Goal: Information Seeking & Learning: Learn about a topic

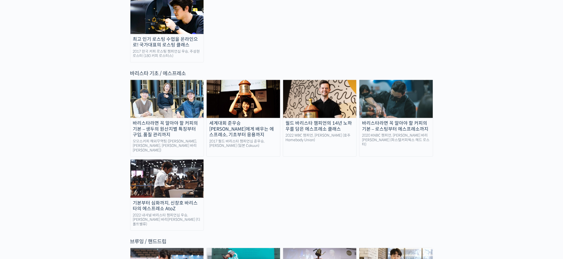
scroll to position [809, 0]
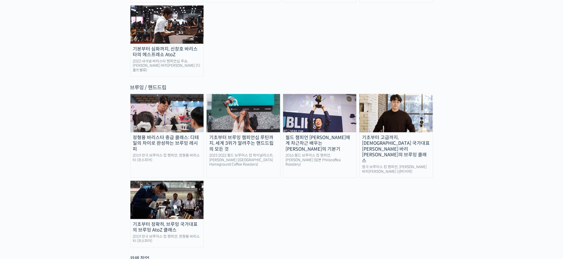
click at [390, 84] on div "브루잉 / 핸드드립" at bounding box center [281, 87] width 303 height 7
click at [395, 94] on img at bounding box center [396, 113] width 73 height 38
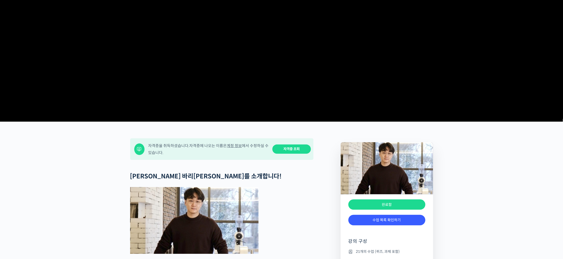
scroll to position [154, 0]
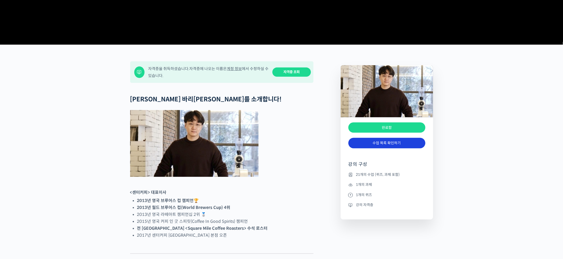
click at [375, 148] on link "수업 목록 확인하기" at bounding box center [387, 143] width 77 height 11
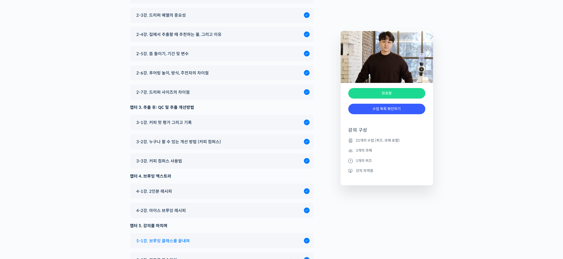
scroll to position [2794, 0]
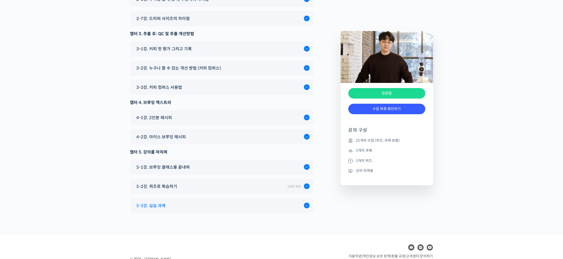
click at [193, 202] on div "5-3강. 실습 과제" at bounding box center [219, 205] width 170 height 7
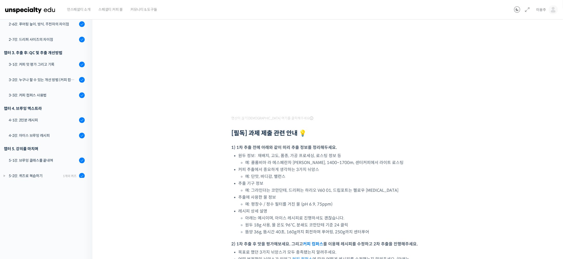
scroll to position [154, 0]
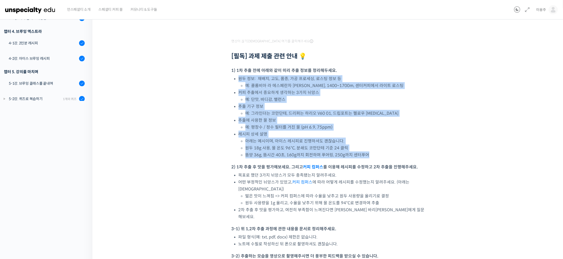
drag, startPoint x: 243, startPoint y: 92, endPoint x: 386, endPoint y: 167, distance: 161.6
click at [330, 161] on div "영상이 끊기[DEMOGRAPHIC_DATA] 여기를 클릭해주세요 [필독] 과제 제출 관련 안내 💡 1) 1차 추출 전에 아래와 같이 미리 추출…" at bounding box center [329, 161] width 195 height 473
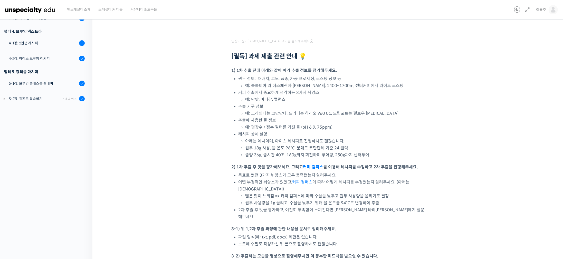
click at [421, 168] on p "2) 1차 추출 후 맛을 평가해보세요. 그리고 커피 컴퍼스 를 이용해 레시피를 수정하고 2차 추출을 진행해주세요." at bounding box center [329, 167] width 195 height 7
drag, startPoint x: 253, startPoint y: 69, endPoint x: 300, endPoint y: 82, distance: 49.4
click at [291, 79] on div "영상이 끊기신다면 여기를 클릭해주세요 [필독] 과제 제출 관련 안내 💡 1) 1차 추출 전에 아래와 같이 미리 추출 정보를 정리해두세요. 원두…" at bounding box center [329, 161] width 195 height 473
click at [338, 98] on li "예: 단맛, 바디감, 밸런스" at bounding box center [336, 99] width 181 height 7
drag, startPoint x: 280, startPoint y: 79, endPoint x: 319, endPoint y: 85, distance: 39.4
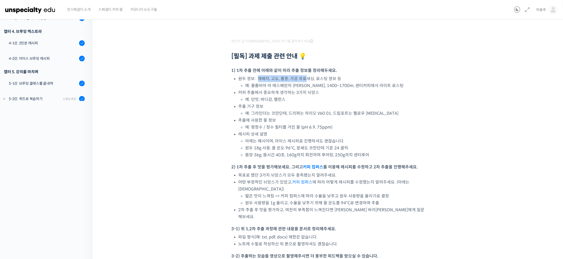
click at [308, 81] on li "원두 정보: 재배지, 고도, 품종, 가공 프로세싱, 로스팅 정보 등 예: 콜롬비아 라 에스페란자 페루 버번 워시드, 1400~1700m, 센…" at bounding box center [333, 82] width 188 height 14
click at [333, 89] on li "커피 추출에서 중요하게 생각하는 3가지 뉘앙스 예: 단맛, 바디감, 밸런스" at bounding box center [333, 96] width 188 height 14
drag, startPoint x: 246, startPoint y: 97, endPoint x: 291, endPoint y: 98, distance: 45.5
click at [283, 97] on li "예: 단맛, 바디감, 밸런스" at bounding box center [336, 99] width 181 height 7
click at [303, 99] on li "예: 단맛, 바디감, 밸런스" at bounding box center [336, 99] width 181 height 7
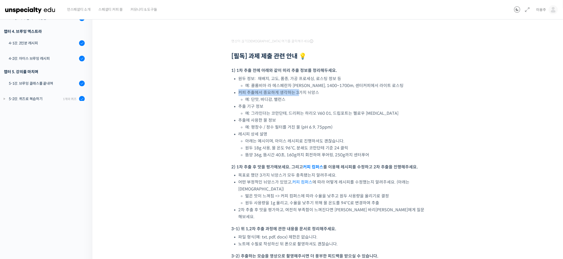
drag, startPoint x: 311, startPoint y: 91, endPoint x: 321, endPoint y: 92, distance: 10.8
click at [319, 91] on li "커피 추출에서 중요하게 생각하는 3가지 뉘앙스 예: 단맛, 바디감, 밸런스" at bounding box center [333, 96] width 188 height 14
click at [322, 92] on li "커피 추출에서 중요하게 생각하는 3가지 뉘앙스 예: 단맛, 바디감, 밸런스" at bounding box center [333, 96] width 188 height 14
drag, startPoint x: 260, startPoint y: 113, endPoint x: 298, endPoint y: 117, distance: 38.5
click at [294, 116] on ul "원두 정보: 재배지, 고도, 품종, 가공 프로세싱, 로스팅 정보 등 예: 콜롬비아 라 에스페란자 페루 버번 워시드, 1400~1700m, 센…" at bounding box center [333, 116] width 188 height 83
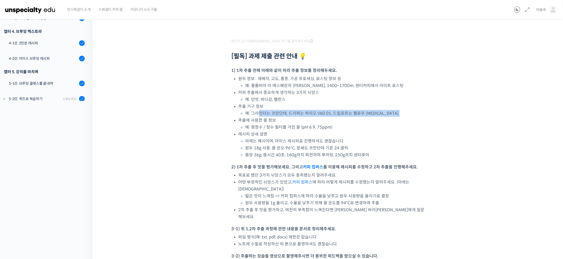
click at [307, 119] on li "추출에 사용한 물 정보 예: 평창수 / 정수 필터를 거친 물 (pH 6.9, 75ppm)" at bounding box center [333, 124] width 188 height 14
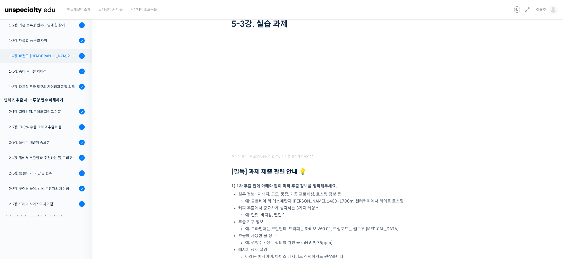
scroll to position [0, 0]
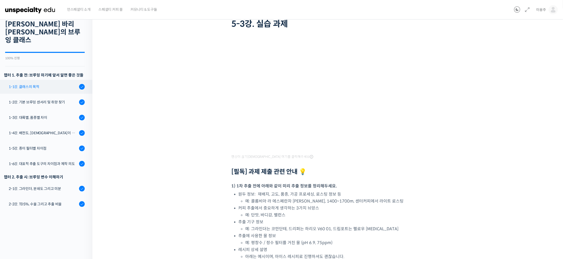
click at [34, 84] on div "1-1강. 클래스의 목적" at bounding box center [43, 87] width 69 height 6
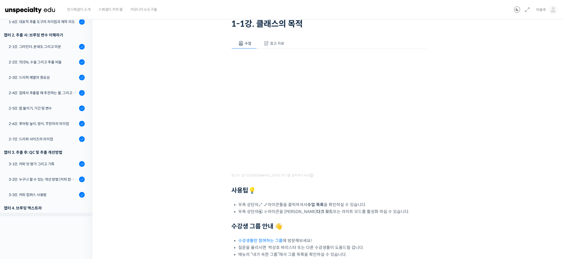
scroll to position [203, 0]
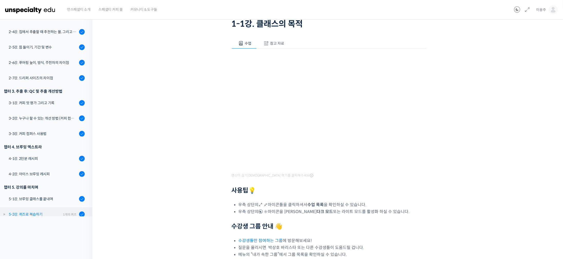
click at [42, 208] on link "5-2강. 퀴즈로 복습하기 1개의 퀴즈" at bounding box center [44, 215] width 95 height 14
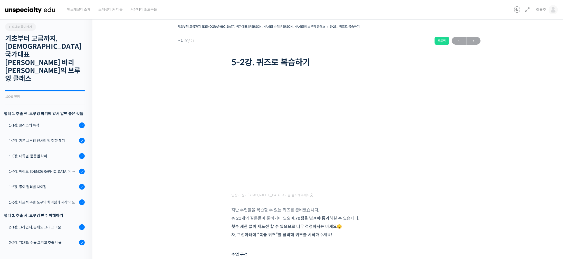
scroll to position [215, 0]
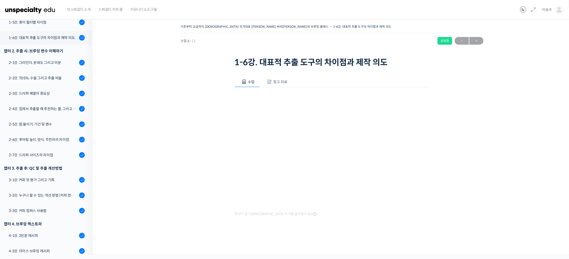
scroll to position [203, 0]
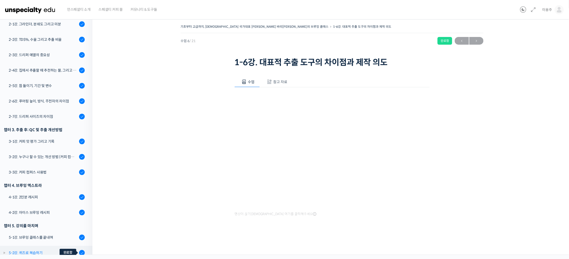
click at [79, 250] on div at bounding box center [82, 253] width 6 height 6
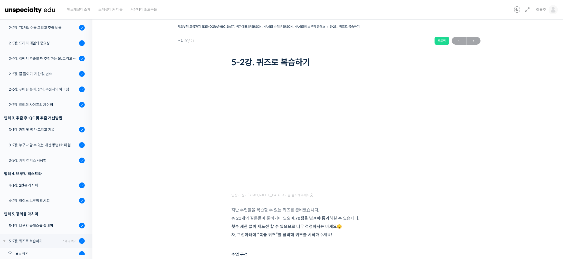
scroll to position [49, 0]
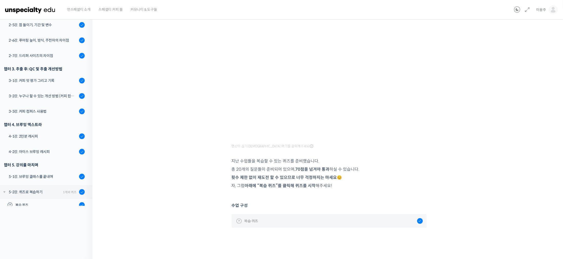
click at [294, 224] on link "복습 퀴즈" at bounding box center [329, 221] width 195 height 14
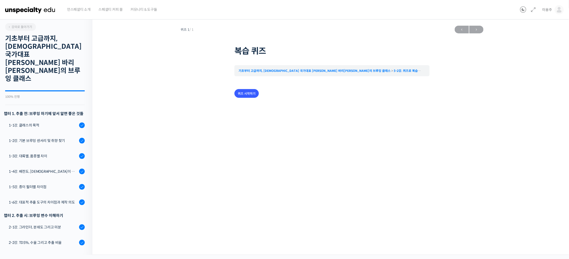
scroll to position [215, 0]
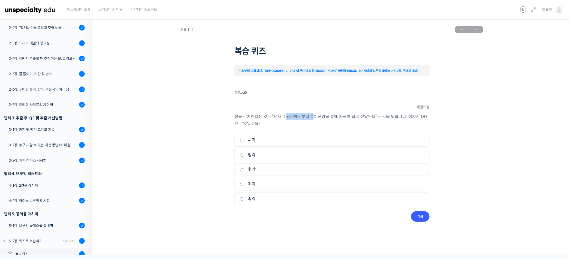
drag, startPoint x: 286, startPoint y: 113, endPoint x: 323, endPoint y: 113, distance: 37.0
click at [317, 113] on p "향을 감지한다는 것은 “냄새 수용기에서부터 OO 신경을 통해 자극이 뇌로 전달된다”는 것을 뜻합니다. 여기서 OO은 무엇일까요?" at bounding box center [332, 120] width 195 height 14
click at [333, 115] on p "향을 감지한다는 것은 “냄새 수용기에서부터 OO 신경을 통해 자극이 뇌로 전달된다”는 것을 뜻합니다. 여기서 OO은 무엇일까요?" at bounding box center [332, 120] width 195 height 14
drag, startPoint x: 278, startPoint y: 116, endPoint x: 310, endPoint y: 116, distance: 31.9
click at [305, 116] on p "향을 감지한다는 것은 “냄새 수용기에서부터 OO 신경을 통해 자극이 뇌로 전달된다”는 것을 뜻합니다. 여기서 OO은 무엇일까요?" at bounding box center [332, 120] width 195 height 14
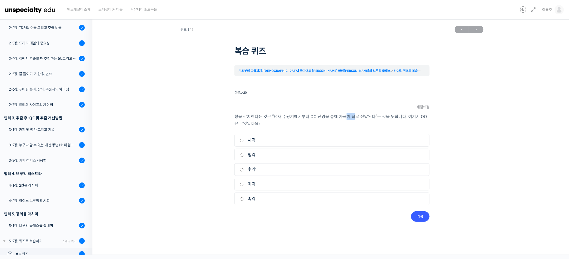
drag, startPoint x: 344, startPoint y: 119, endPoint x: 367, endPoint y: 121, distance: 23.4
click at [355, 119] on p "향을 감지한다는 것은 “냄새 수용기에서부터 OO 신경을 통해 자극이 뇌로 전달된다”는 것을 뜻합니다. 여기서 OO은 무엇일까요?" at bounding box center [332, 120] width 195 height 14
click at [345, 123] on p "향을 감지한다는 것은 “냄새 수용기에서부터 OO 신경을 통해 자극이 뇌로 전달된다”는 것을 뜻합니다. 여기서 OO은 무엇일까요?" at bounding box center [332, 120] width 195 height 14
click at [363, 123] on p "향을 감지한다는 것은 “냄새 수용기에서부터 OO 신경을 통해 자극이 뇌로 전달된다”는 것을 뜻합니다. 여기서 OO은 무엇일까요?" at bounding box center [332, 120] width 195 height 14
drag, startPoint x: 251, startPoint y: 118, endPoint x: 304, endPoint y: 131, distance: 55.3
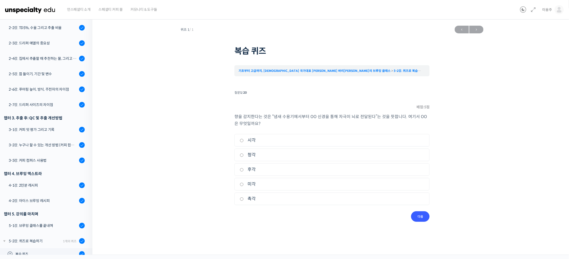
click at [302, 131] on div "향을 감지한다는 것은 “냄새 수용기에서부터 OO 신경을 통해 자극이 뇌로 전달된다”는 것을 뜻합니다. 여기서 OO은 무엇일까요? 1. 시각 2…" at bounding box center [332, 162] width 195 height 98
click at [306, 128] on div "향을 감지한다는 것은 “냄새 수용기에서부터 OO 신경을 통해 자극이 뇌로 전달된다”는 것을 뜻합니다. 여기서 OO은 무엇일까요? 1. 시각 2…" at bounding box center [332, 162] width 195 height 98
click at [211, 123] on div "퀴즈 1 / 1 ← 이전 다음 → 복습 퀴즈 기초부터 고급까지, 영국 국가대표 박상호 바리스타의 브루잉 클래스 5-2강. 퀴즈로 복습하기 복습…" at bounding box center [332, 122] width 428 height 199
click at [241, 168] on label "후각" at bounding box center [332, 169] width 184 height 7
click at [241, 168] on input "후각" at bounding box center [242, 169] width 4 height 3
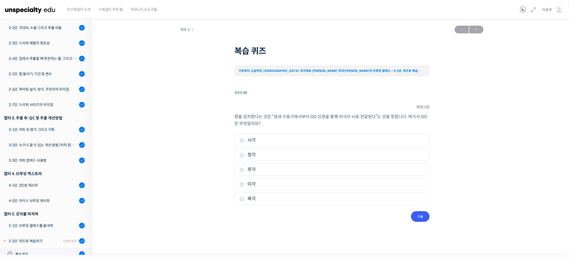
radio input "true"
click at [243, 169] on input "후각" at bounding box center [242, 169] width 4 height 3
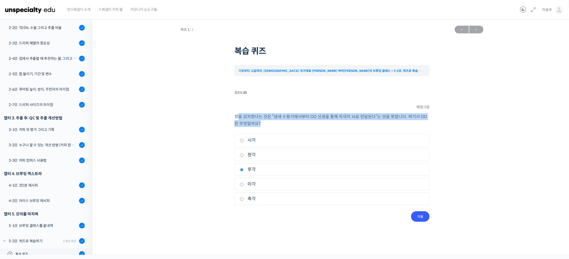
drag, startPoint x: 238, startPoint y: 115, endPoint x: 273, endPoint y: 124, distance: 36.6
click at [272, 124] on p "향을 감지한다는 것은 “냄새 수용기에서부터 OO 신경을 통해 자극이 뇌로 전달된다”는 것을 뜻합니다. 여기서 OO은 무엇일까요?" at bounding box center [332, 120] width 195 height 14
click at [274, 124] on p "향을 감지한다는 것은 “냄새 수용기에서부터 OO 신경을 통해 자극이 뇌로 전달된다”는 것을 뜻합니다. 여기서 OO은 무엇일까요?" at bounding box center [332, 120] width 195 height 14
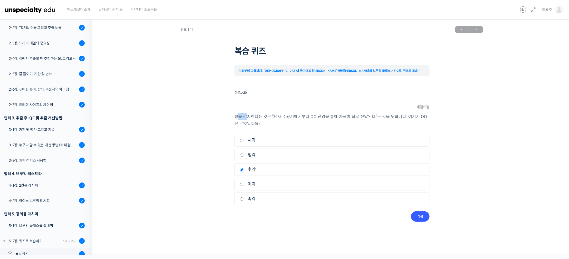
drag, startPoint x: 237, startPoint y: 115, endPoint x: 258, endPoint y: 120, distance: 21.1
click at [252, 119] on p "향을 감지한다는 것은 “냄새 수용기에서부터 OO 신경을 통해 자극이 뇌로 전달된다”는 것을 뜻합니다. 여기서 OO은 무엇일까요?" at bounding box center [332, 120] width 195 height 14
click at [268, 122] on p "향을 감지한다는 것은 “냄새 수용기에서부터 OO 신경을 통해 자극이 뇌로 전달된다”는 것을 뜻합니다. 여기서 OO은 무엇일까요?" at bounding box center [332, 120] width 195 height 14
click at [420, 221] on input "다음" at bounding box center [420, 216] width 18 height 11
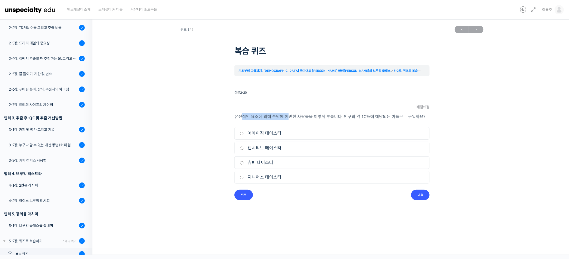
drag, startPoint x: 243, startPoint y: 115, endPoint x: 288, endPoint y: 119, distance: 45.1
click at [287, 119] on p "유전적인 요소에 의해 쓴맛에 예민한 사람들을 이렇게 부릅니다. 인구의 약 10%에 해당되는 이들은 누구일까요?" at bounding box center [332, 116] width 195 height 7
click at [280, 122] on div "유전적인 요소에 의해 쓴맛에 예민한 사람들을 이렇게 부릅니다. 인구의 약 10%에 해당되는 이들은 누구일까요? 1. 어메이징 테이스터 2. 센…" at bounding box center [332, 151] width 195 height 77
drag, startPoint x: 288, startPoint y: 118, endPoint x: 334, endPoint y: 121, distance: 46.1
click at [333, 121] on div "유전적인 요소에 의해 쓴맛에 예민한 사람들을 이렇게 부릅니다. 인구의 약 10%에 해당되는 이들은 누구일까요? 1. 어메이징 테이스터 2. 센…" at bounding box center [332, 151] width 195 height 77
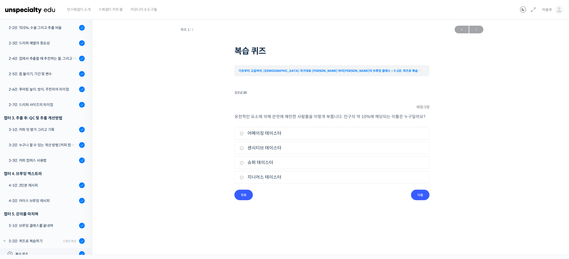
click at [334, 121] on div "유전적인 요소에 의해 쓴맛에 예민한 사람들을 이렇게 부릅니다. 인구의 약 10%에 해당되는 이들은 누구일까요? 1. 어메이징 테이스터 2. 센…" at bounding box center [332, 151] width 195 height 77
click at [216, 134] on div "퀴즈 1 / 1 ← 이전 다음 → 복습 퀴즈 기초부터 고급까지, 영국 국가대표 박상호 바리스타의 브루잉 클래스 5-2강. 퀴즈로 복습하기 복습…" at bounding box center [332, 111] width 428 height 177
click at [240, 148] on input "센시티브 테이스터" at bounding box center [242, 148] width 4 height 3
radio input "true"
click at [242, 134] on input "어메이징 테이스터" at bounding box center [242, 133] width 4 height 3
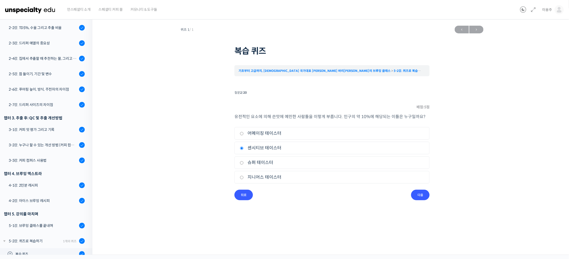
radio input "true"
click at [418, 198] on input "다음" at bounding box center [420, 195] width 18 height 11
drag, startPoint x: 265, startPoint y: 115, endPoint x: 316, endPoint y: 120, distance: 51.6
click at [312, 119] on p "우리의 눈은 색깔로 인해 느끼는 단맛의 강도가 달라질 수 있습니다. 단맛에 영향을 주는 색은 무엇일까요?" at bounding box center [332, 116] width 195 height 7
click at [319, 120] on p "우리의 눈은 색깔로 인해 느끼는 단맛의 강도가 달라질 수 있습니다. 단맛에 영향을 주는 색은 무엇일까요?" at bounding box center [332, 116] width 195 height 7
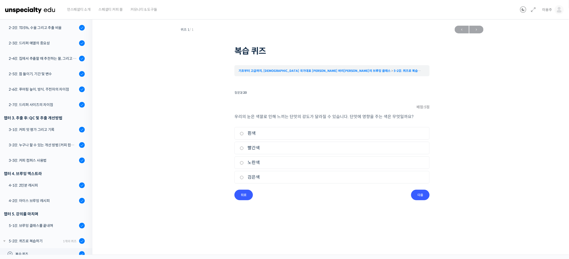
click at [205, 152] on div "퀴즈 1 / 1 ← 이전 다음 → 복습 퀴즈 기초부터 고급까지, 영국 국가대표 박상호 바리스타의 브루잉 클래스 5-2강. 퀴즈로 복습하기 복습…" at bounding box center [332, 111] width 428 height 177
click at [242, 133] on input "흰색" at bounding box center [242, 133] width 4 height 3
radio input "true"
drag, startPoint x: 242, startPoint y: 133, endPoint x: 243, endPoint y: 150, distance: 16.5
click at [242, 134] on input "흰색" at bounding box center [242, 133] width 4 height 3
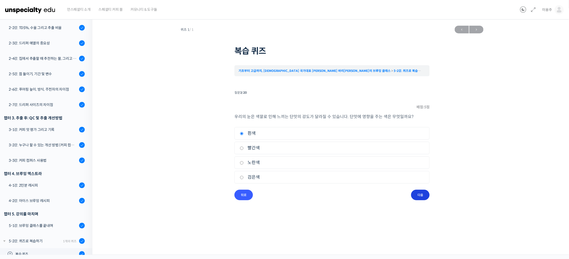
click at [429, 198] on li "질문 3 / 20 3 . 질문 배점: 5 점 우리의 눈은 색깔로 인해 느끼는 단맛의 강도가 달라질 수 있습니다. 단맛에 영향을 주는 색은 무엇…" at bounding box center [332, 144] width 195 height 111
click at [417, 196] on input "다음" at bounding box center [420, 195] width 18 height 11
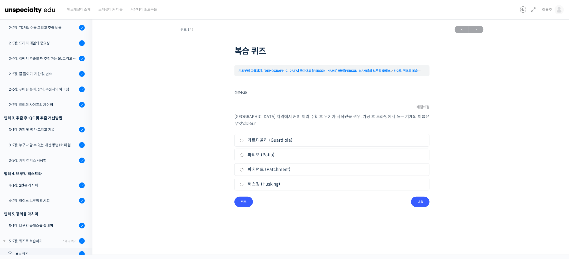
click at [244, 152] on label "파티오 (Patio)" at bounding box center [332, 155] width 184 height 7
click at [244, 154] on input "파티오 (Patio)" at bounding box center [242, 155] width 4 height 3
radio input "true"
click at [241, 166] on label "파치먼트 (Patchment)" at bounding box center [332, 169] width 184 height 7
click at [241, 168] on input "파치먼트 (Patchment)" at bounding box center [242, 169] width 4 height 3
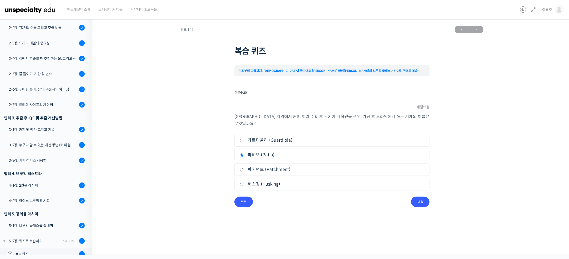
radio input "true"
drag, startPoint x: 239, startPoint y: 175, endPoint x: 308, endPoint y: 190, distance: 70.4
click at [240, 178] on li "4. 허스킹 (Husking)" at bounding box center [332, 184] width 195 height 13
click at [412, 198] on input "다음" at bounding box center [420, 202] width 18 height 11
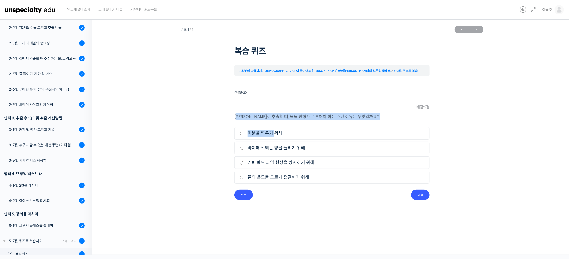
drag, startPoint x: 238, startPoint y: 117, endPoint x: 275, endPoint y: 121, distance: 36.9
click at [273, 121] on div "칼리타 드리퍼로 추출할 때, 물을 원형으로 부어야 하는 주된 이유는 무엇일까요? 1. 미분을 띄우기 위해 2. 바이패스 되는 양을 늘리기 위해…" at bounding box center [332, 151] width 195 height 77
click at [278, 121] on div "칼리타 드리퍼로 추출할 때, 물을 원형으로 부어야 하는 주된 이유는 무엇일까요? 1. 미분을 띄우기 위해 2. 바이패스 되는 양을 늘리기 위해…" at bounding box center [332, 151] width 195 height 77
click at [242, 178] on input "물의 온도를 고르게 전달하기 위해" at bounding box center [242, 177] width 4 height 3
radio input "true"
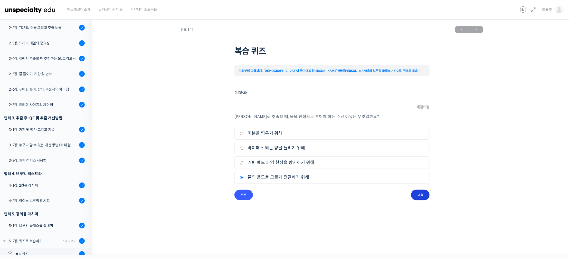
click at [415, 196] on input "다음" at bounding box center [420, 195] width 18 height 11
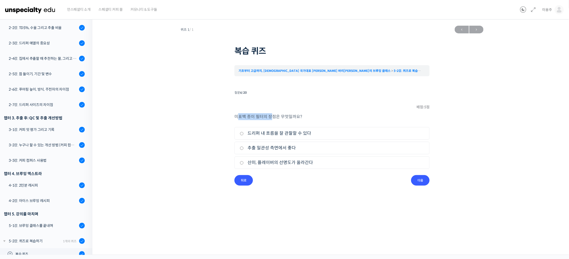
drag, startPoint x: 237, startPoint y: 116, endPoint x: 294, endPoint y: 122, distance: 57.1
click at [274, 119] on p "미표백 종이 필터의 장점은 무엇일까요?" at bounding box center [332, 116] width 195 height 7
click at [302, 121] on div "미표백 종이 필터의 장점은 무엇일까요? 1. 드리퍼 내 흐름을 잘 관찰할 수 있다 2. 추출 일관성 측면에서 좋다 3. 산미, 플레이버의 선명…" at bounding box center [332, 144] width 195 height 62
drag, startPoint x: 229, startPoint y: 118, endPoint x: 250, endPoint y: 118, distance: 20.8
click at [250, 118] on div "퀴즈 1 / 1 ← 이전 다음 → 복습 퀴즈 기초부터 고급까지, 영국 국가대표 박상호 바리스타의 브루잉 클래스 5-2강. 퀴즈로 복습하기 복습…" at bounding box center [332, 104] width 428 height 163
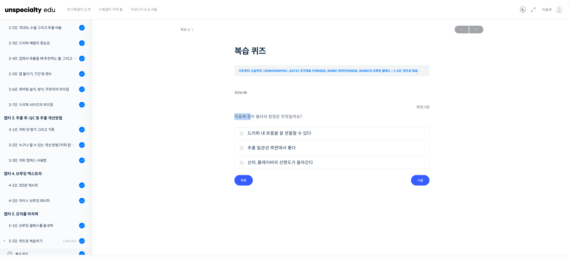
drag, startPoint x: 230, startPoint y: 119, endPoint x: 225, endPoint y: 120, distance: 5.2
click at [230, 119] on div "퀴즈 1 / 1 ← 이전 다음 → 복습 퀴즈 기초부터 고급까지, 영국 국가대표 박상호 바리스타의 브루잉 클래스 5-2강. 퀴즈로 복습하기 복습…" at bounding box center [332, 104] width 428 height 163
click at [225, 120] on div "퀴즈 1 / 1 ← 이전 다음 → 복습 퀴즈 기초부터 고급까지, 영국 국가대표 박상호 바리스타의 브루잉 클래스 5-2강. 퀴즈로 복습하기 복습…" at bounding box center [332, 104] width 428 height 163
click at [221, 120] on div "퀴즈 1 / 1 ← 이전 다음 → 복습 퀴즈 기초부터 고급까지, 영국 국가대표 박상호 바리스타의 브루잉 클래스 5-2강. 퀴즈로 복습하기 복습…" at bounding box center [332, 104] width 428 height 163
click at [229, 118] on div "퀴즈 1 / 1 ← 이전 다음 → 복습 퀴즈 기초부터 고급까지, 영국 국가대표 박상호 바리스타의 브루잉 클래스 5-2강. 퀴즈로 복습하기 복습…" at bounding box center [332, 104] width 428 height 163
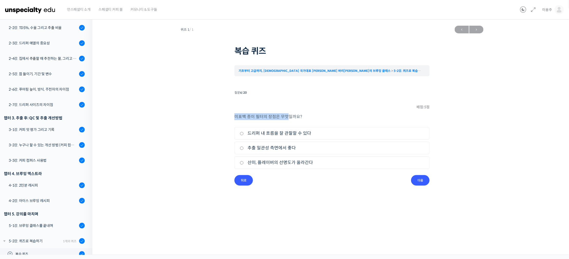
drag, startPoint x: 228, startPoint y: 117, endPoint x: 309, endPoint y: 119, distance: 80.9
click at [290, 120] on div "퀴즈 1 / 1 ← 이전 다음 → 복습 퀴즈 기초부터 고급까지, 영국 국가대표 박상호 바리스타의 브루잉 클래스 5-2강. 퀴즈로 복습하기 복습…" at bounding box center [332, 104] width 428 height 163
click at [310, 119] on p "미표백 종이 필터의 장점은 무엇일까요?" at bounding box center [332, 116] width 195 height 7
click at [241, 133] on input "드리퍼 내 흐름을 잘 관찰할 수 있다" at bounding box center [242, 133] width 4 height 3
radio input "true"
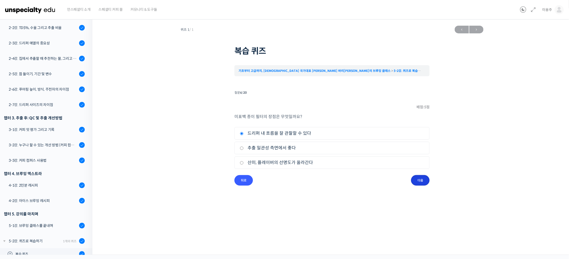
click at [421, 181] on input "다음" at bounding box center [420, 180] width 18 height 11
drag, startPoint x: 233, startPoint y: 114, endPoint x: 280, endPoint y: 115, distance: 46.5
click at [279, 115] on div "퀴즈 1 / 1 ← 이전 다음 → 복습 퀴즈 기초부터 고급까지, 영국 국가대표 박상호 바리스타의 브루잉 클래스 5-2강. 퀴즈로 복습하기 복습…" at bounding box center [332, 104] width 428 height 163
drag, startPoint x: 281, startPoint y: 116, endPoint x: 285, endPoint y: 116, distance: 3.7
click at [282, 116] on p "다음 중 원통형 드리퍼의 특징은 무엇인가요?" at bounding box center [332, 116] width 195 height 7
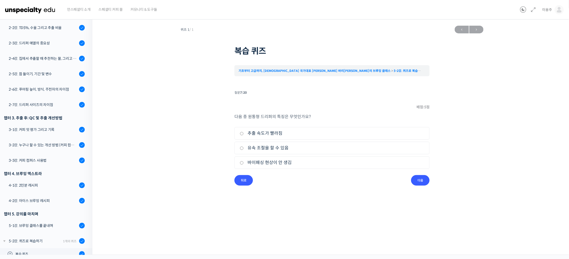
click at [290, 119] on p "다음 중 원통형 드리퍼의 특징은 무엇인가요?" at bounding box center [332, 116] width 195 height 7
click at [242, 150] on input "유속 조절을 할 수 있음" at bounding box center [242, 148] width 4 height 3
radio input "true"
click at [242, 161] on label "바이패싱 현상이 안 생김" at bounding box center [332, 162] width 184 height 7
click at [242, 161] on input "바이패싱 현상이 안 생김" at bounding box center [242, 162] width 4 height 3
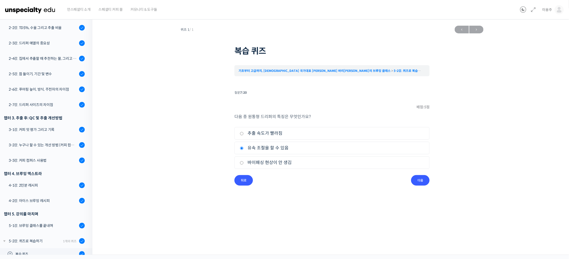
radio input "true"
click at [244, 144] on li "2. 유속 조절을 할 수 있음" at bounding box center [332, 148] width 195 height 13
click at [243, 134] on input "추출 속도가 빨라짐" at bounding box center [242, 133] width 4 height 3
radio input "true"
click at [423, 179] on input "다음" at bounding box center [420, 180] width 18 height 11
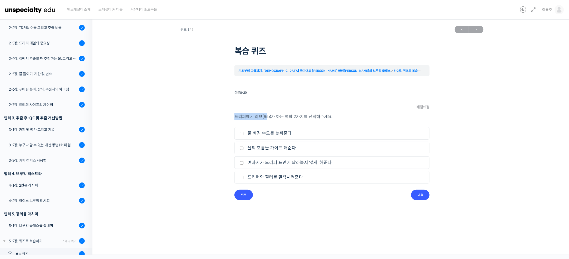
drag, startPoint x: 251, startPoint y: 115, endPoint x: 272, endPoint y: 117, distance: 20.9
click at [268, 116] on li "질문 8 / 20 8 . 질문 배점: 5 점 드리퍼에서 리브(Rib)가 하는 역할 2가지를 선택해주세요. 1. 물 빠짐 속도를 늦춰준다 2. …" at bounding box center [332, 144] width 195 height 111
click at [285, 119] on p "드리퍼에서 리브(Rib)가 하는 역할 2가지를 선택해주세요." at bounding box center [332, 116] width 195 height 7
click at [212, 136] on div "퀴즈 1 / 1 ← 이전 다음 → 복습 퀴즈 기초부터 고급까지, 영국 국가대표 박상호 바리스타의 브루잉 클래스 5-2강. 퀴즈로 복습하기 복습…" at bounding box center [332, 111] width 428 height 177
click at [244, 146] on label "물의 흐름을 가이드 해준다" at bounding box center [332, 148] width 184 height 7
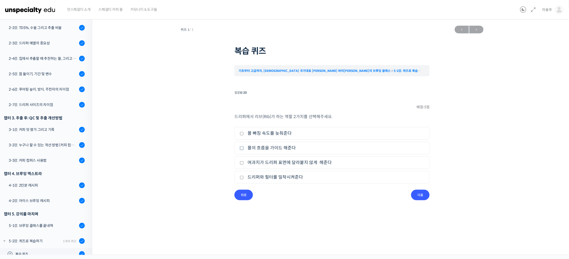
click at [244, 147] on input "물의 흐름을 가이드 해준다" at bounding box center [242, 148] width 4 height 3
checkbox input "true"
click at [243, 132] on input "물 빠짐 속도를 늦춰준다" at bounding box center [242, 133] width 4 height 3
click at [238, 146] on li "2. 물의 흐름을 가이드 해준다" at bounding box center [332, 148] width 195 height 13
click at [243, 136] on label "물 빠짐 속도를 늦춰준다" at bounding box center [332, 133] width 184 height 7
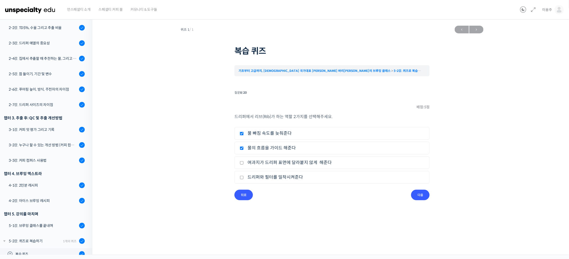
click at [243, 135] on input "물 빠짐 속도를 늦춰준다" at bounding box center [242, 133] width 4 height 3
checkbox input "false"
click at [241, 146] on label "물의 흐름을 가이드 해준다" at bounding box center [332, 148] width 184 height 7
click at [241, 147] on input "물의 흐름을 가이드 해준다" at bounding box center [242, 148] width 4 height 3
click at [243, 147] on input "물의 흐름을 가이드 해준다" at bounding box center [242, 148] width 4 height 3
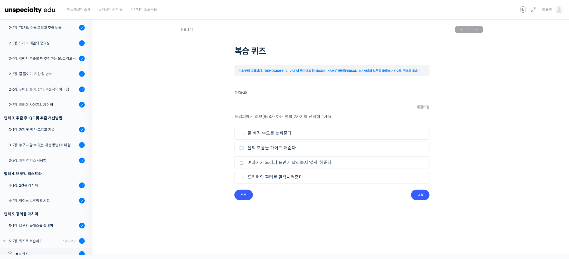
checkbox input "true"
click at [243, 164] on input "여과지가 드리퍼 표면에 달라붙지 않게 해준다" at bounding box center [242, 162] width 4 height 3
click at [245, 159] on li "3. 여과지가 드리퍼 표면에 달라붙지 않게 해준다" at bounding box center [332, 162] width 195 height 13
click at [239, 168] on li "3. 여과지가 드리퍼 표면에 달라붙지 않게 해준다" at bounding box center [332, 162] width 195 height 13
click at [242, 163] on input "여과지가 드리퍼 표면에 달라붙지 않게 해준다" at bounding box center [242, 162] width 4 height 3
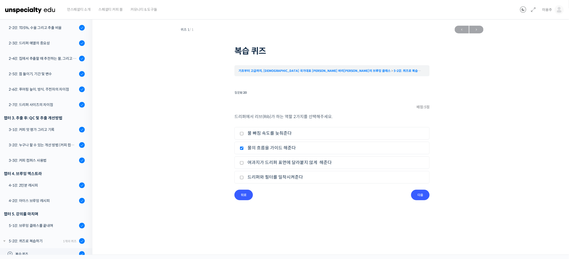
click at [245, 164] on label "여과지가 드리퍼 표면에 달라붙지 않게 해준다" at bounding box center [332, 162] width 184 height 7
click at [244, 164] on input "여과지가 드리퍼 표면에 달라붙지 않게 해준다" at bounding box center [242, 162] width 4 height 3
click at [245, 162] on label "여과지가 드리퍼 표면에 달라붙지 않게 해준다" at bounding box center [332, 162] width 184 height 7
click at [244, 162] on input "여과지가 드리퍼 표면에 달라붙지 않게 해준다" at bounding box center [242, 162] width 4 height 3
click at [243, 162] on input "여과지가 드리퍼 표면에 달라붙지 않게 해준다" at bounding box center [242, 162] width 4 height 3
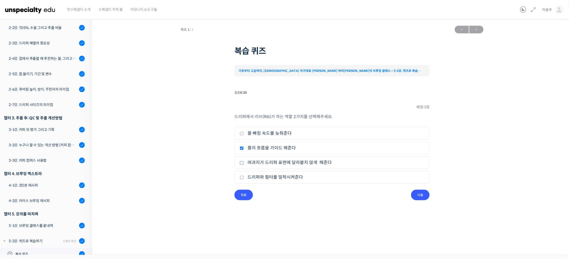
checkbox input "true"
click at [416, 196] on input "다음" at bounding box center [420, 195] width 18 height 11
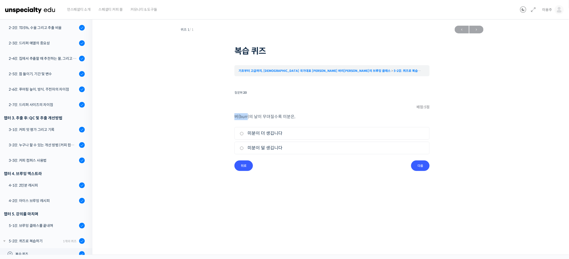
drag, startPoint x: 229, startPoint y: 119, endPoint x: 248, endPoint y: 119, distance: 18.8
click at [248, 119] on div "퀴즈 1 / 1 ← 이전 다음 → 복습 퀴즈 기초부터 고급까지, 영국 국가대표 박상호 바리스타의 브루잉 클래스 5-2강. 퀴즈로 복습하기 복습…" at bounding box center [332, 97] width 428 height 148
click at [250, 124] on div "버(burr)의 날이 무뎌질수록 미분은, 1. 미분이 더 생깁니다 2. 미분이 덜 생깁니다" at bounding box center [332, 136] width 195 height 47
click at [252, 124] on div "버(burr)의 날이 무뎌질수록 미분은, 1. 미분이 더 생깁니다 2. 미분이 덜 생깁니다" at bounding box center [332, 136] width 195 height 47
click at [255, 122] on div "버(burr)의 날이 무뎌질수록 미분은, 1. 미분이 더 생깁니다 2. 미분이 덜 생깁니다" at bounding box center [332, 136] width 195 height 47
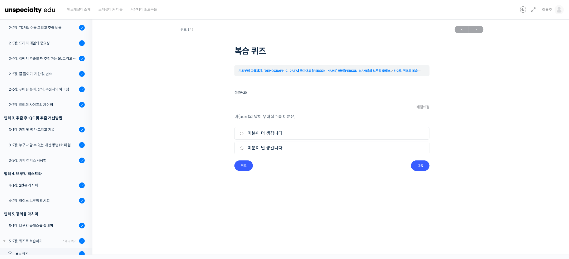
click at [242, 147] on input "미분이 덜 생깁니다" at bounding box center [242, 148] width 4 height 3
radio input "true"
click at [421, 169] on input "다음" at bounding box center [420, 166] width 18 height 11
click at [241, 132] on input "여과지 특유의 향이 날라감" at bounding box center [242, 133] width 4 height 3
radio input "true"
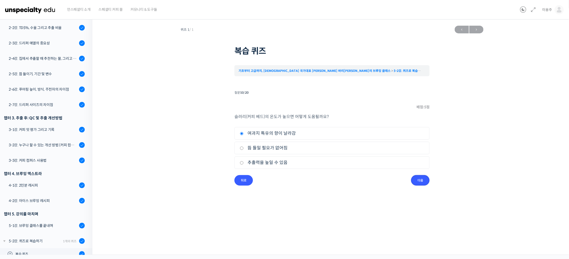
click at [422, 182] on input "다음" at bounding box center [420, 180] width 18 height 11
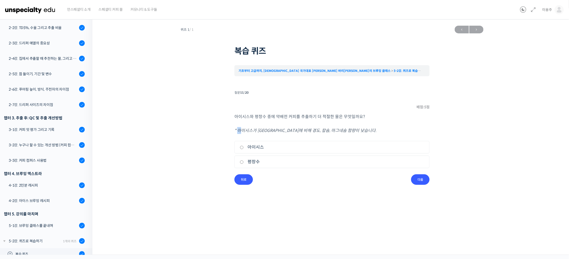
drag, startPoint x: 238, startPoint y: 128, endPoint x: 242, endPoint y: 127, distance: 3.6
click at [242, 127] on p "* 아이시스가 평창수에 비해 경도, 칼슘, 마그네슘 함량이 낮습니다." at bounding box center [332, 130] width 195 height 7
drag, startPoint x: 238, startPoint y: 119, endPoint x: 248, endPoint y: 118, distance: 10.0
click at [248, 118] on p "아이시스와 평창수 중에 약배전 커피를 추출하기 더 적절한 물은 무엇일까요?" at bounding box center [332, 116] width 195 height 7
click at [237, 123] on div "아이시스와 평창수 중에 약배전 커피를 추출하기 더 적절한 물은 무엇일까요? * 아이시스가 평창수에 비해 경도, 칼슘, 마그네슘 함량이 낮습니다." at bounding box center [332, 123] width 195 height 21
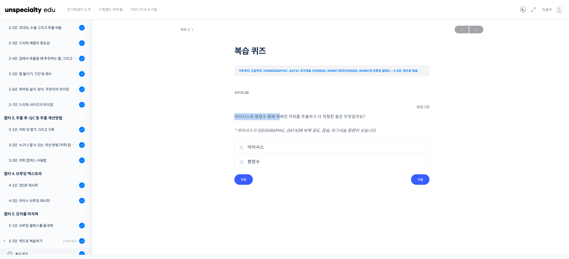
drag, startPoint x: 231, startPoint y: 119, endPoint x: 278, endPoint y: 120, distance: 47.0
click at [278, 119] on div "퀴즈 1 / 1 ← 이전 다음 → 복습 퀴즈 기초부터 고급까지, 영국 국가대표 박상호 바리스타의 브루잉 클래스 5-2강. 퀴즈로 복습하기 복습…" at bounding box center [332, 104] width 428 height 162
click at [283, 119] on p "아이시스와 평창수 중에 약배전 커피를 추출하기 더 적절한 물은 무엇일까요?" at bounding box center [332, 116] width 195 height 7
click at [246, 134] on p "* 아이시스가 평창수에 비해 경도, 칼슘, 마그네슘 함량이 낮습니다." at bounding box center [332, 130] width 195 height 7
click at [240, 148] on input "아이시스" at bounding box center [242, 147] width 4 height 3
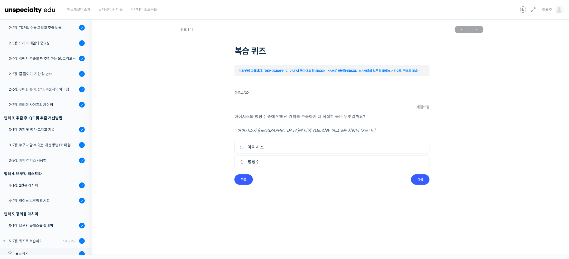
radio input "true"
click at [242, 163] on input "평창수" at bounding box center [242, 162] width 4 height 3
radio input "true"
click at [244, 148] on label "아이시스" at bounding box center [332, 147] width 184 height 7
click at [244, 148] on input "아이시스" at bounding box center [242, 147] width 4 height 3
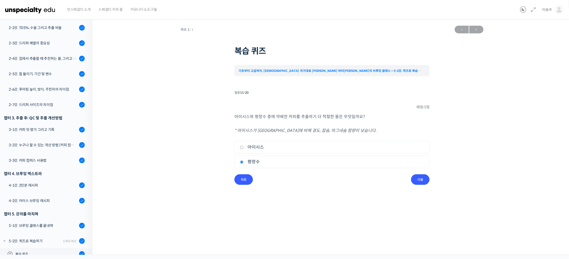
radio input "true"
drag, startPoint x: 241, startPoint y: 127, endPoint x: 279, endPoint y: 133, distance: 38.0
click at [278, 133] on p "* 아이시스가 평창수에 비해 경도, 칼슘, 마그네슘 함량이 낮습니다." at bounding box center [332, 130] width 195 height 7
click at [279, 133] on em "* 아이시스가 평창수에 비해 경도, 칼슘, 마그네슘 함량이 낮습니다." at bounding box center [306, 130] width 142 height 5
drag, startPoint x: 286, startPoint y: 133, endPoint x: 307, endPoint y: 134, distance: 21.3
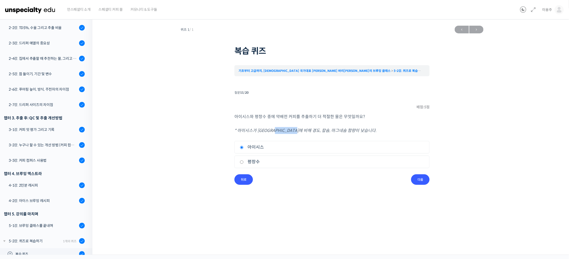
click at [304, 134] on div "아이시스와 평창수 중에 약배전 커피를 추출하기 더 적절한 물은 무엇일까요? * 아이시스가 평창수에 비해 경도, 칼슘, 마그네슘 함량이 낮습니다…" at bounding box center [332, 143] width 195 height 61
click at [308, 134] on p "* 아이시스가 평창수에 비해 경도, 칼슘, 마그네슘 함량이 낮습니다." at bounding box center [332, 130] width 195 height 7
click at [303, 134] on p "* 아이시스가 평창수에 비해 경도, 칼슘, 마그네슘 함량이 낮습니다." at bounding box center [332, 130] width 195 height 7
drag, startPoint x: 288, startPoint y: 131, endPoint x: 325, endPoint y: 133, distance: 37.1
click at [324, 133] on em "* 아이시스가 평창수에 비해 경도, 칼슘, 마그네슘 함량이 낮습니다." at bounding box center [306, 130] width 142 height 5
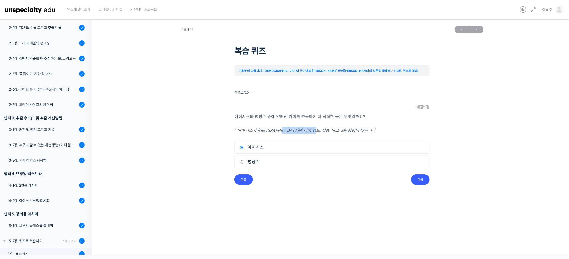
click at [325, 133] on em "* 아이시스가 평창수에 비해 경도, 칼슘, 마그네슘 함량이 낮습니다." at bounding box center [306, 130] width 142 height 5
drag, startPoint x: 323, startPoint y: 133, endPoint x: 319, endPoint y: 135, distance: 4.5
click at [321, 134] on div "아이시스와 평창수 중에 약배전 커피를 추출하기 더 적절한 물은 무엇일까요? * 아이시스가 평창수에 비해 경도, 칼슘, 마그네슘 함량이 낮습니다…" at bounding box center [332, 143] width 195 height 61
drag, startPoint x: 227, startPoint y: 133, endPoint x: 229, endPoint y: 135, distance: 2.9
click at [226, 133] on div "퀴즈 1 / 1 ← 이전 다음 → 복습 퀴즈 기초부터 고급까지, 영국 국가대표 박상호 바리스타의 브루잉 클래스 5-2강. 퀴즈로 복습하기 복습…" at bounding box center [332, 104] width 428 height 162
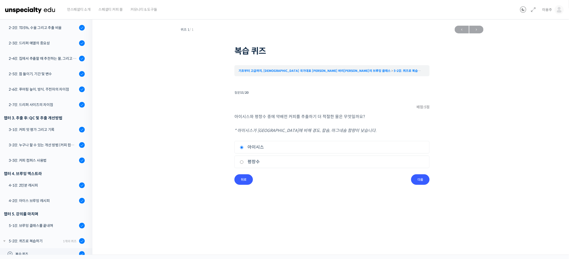
drag, startPoint x: 241, startPoint y: 165, endPoint x: 243, endPoint y: 161, distance: 4.9
click at [242, 163] on label "평창수" at bounding box center [332, 162] width 184 height 7
click at [243, 161] on label "평창수" at bounding box center [332, 162] width 184 height 7
click at [243, 161] on input "평창수" at bounding box center [242, 162] width 4 height 3
radio input "true"
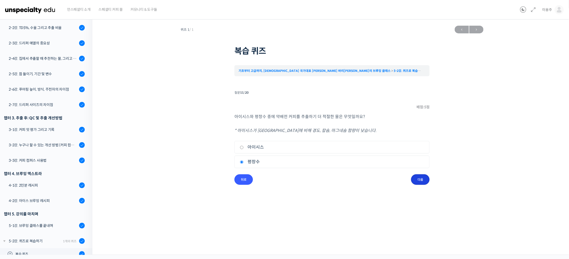
click at [423, 181] on input "다음" at bounding box center [420, 179] width 18 height 11
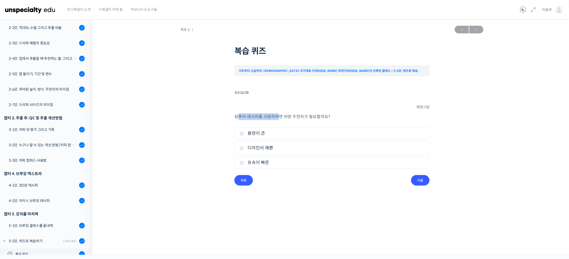
drag, startPoint x: 239, startPoint y: 118, endPoint x: 289, endPoint y: 120, distance: 49.6
click at [280, 117] on p "원푸어 레시피를 사용하려면 어떤 주전자가 필요할까요?" at bounding box center [332, 116] width 195 height 7
drag, startPoint x: 293, startPoint y: 121, endPoint x: 294, endPoint y: 124, distance: 2.7
click at [294, 123] on div "원푸어 레시피를 사용하려면 어떤 주전자가 필요할까요? 1. 용량이 큰 2. 디자인이 예쁜 3. 유속이 빠른" at bounding box center [332, 144] width 195 height 62
drag, startPoint x: 240, startPoint y: 117, endPoint x: 258, endPoint y: 117, distance: 18.5
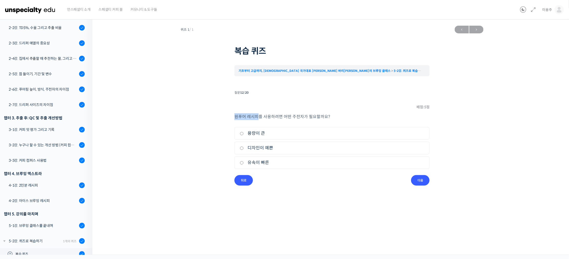
click at [258, 116] on p "원푸어 레시피를 사용하려면 어떤 주전자가 필요할까요?" at bounding box center [332, 116] width 195 height 7
click at [230, 125] on div "퀴즈 1 / 1 ← 이전 다음 → 복습 퀴즈 기초부터 고급까지, 영국 국가대표 박상호 바리스타의 브루잉 클래스 5-2강. 퀴즈로 복습하기 복습…" at bounding box center [332, 104] width 428 height 163
drag, startPoint x: 234, startPoint y: 118, endPoint x: 256, endPoint y: 123, distance: 22.2
click at [256, 123] on div "원푸어 레시피를 사용하려면 어떤 주전자가 필요할까요? 1. 용량이 큰 2. 디자인이 예쁜 3. 유속이 빠른" at bounding box center [332, 144] width 195 height 62
click at [259, 123] on div "원푸어 레시피를 사용하려면 어떤 주전자가 필요할까요? 1. 용량이 큰 2. 디자인이 예쁜 3. 유속이 빠른" at bounding box center [332, 144] width 195 height 62
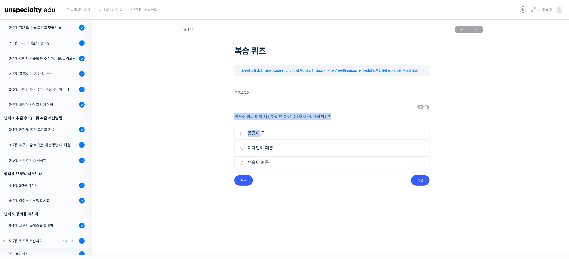
click at [231, 129] on div "퀴즈 1 / 1 ← 이전 다음 → 복습 퀴즈 기초부터 고급까지, 영국 국가대표 박상호 바리스타의 브루잉 클래스 5-2강. 퀴즈로 복습하기 복습…" at bounding box center [332, 104] width 428 height 163
click at [240, 164] on input "유속이 빠른" at bounding box center [242, 162] width 4 height 3
radio input "true"
click at [420, 181] on input "다음" at bounding box center [420, 180] width 18 height 11
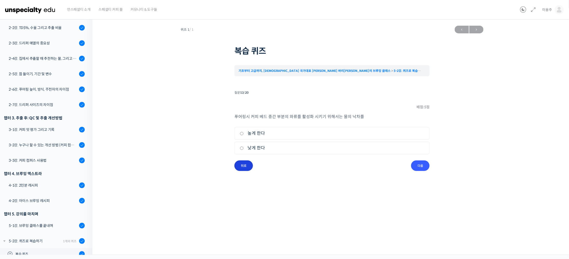
click at [241, 166] on input "뒤로" at bounding box center [244, 166] width 18 height 11
click at [418, 180] on input "다음" at bounding box center [420, 180] width 18 height 11
drag, startPoint x: 230, startPoint y: 118, endPoint x: 262, endPoint y: 112, distance: 32.2
click at [251, 113] on div "퀴즈 1 / 1 ← 이전 다음 → 복습 퀴즈 기초부터 고급까지, 영국 국가대표 박상호 바리스타의 브루잉 클래스 5-2강. 퀴즈로 복습하기 복습…" at bounding box center [332, 97] width 428 height 148
click at [268, 112] on li "질문 13 / 20 13 . 질문 배점: 5 점 푸어링시 커피 베드 중간 부분의 와류를 활성화 시키기 위해서는 물의 낙차를 1. 높게 한다 2…" at bounding box center [332, 130] width 195 height 82
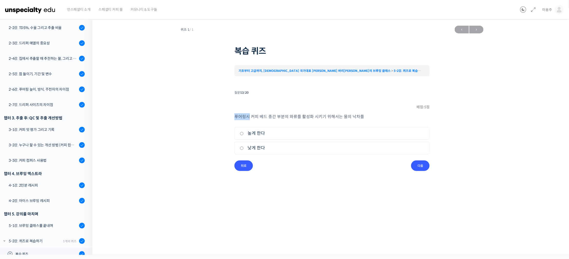
drag, startPoint x: 229, startPoint y: 116, endPoint x: 250, endPoint y: 115, distance: 20.3
click at [250, 115] on div "퀴즈 1 / 1 ← 이전 다음 → 복습 퀴즈 기초부터 고급까지, 영국 국가대표 박상호 바리스타의 브루잉 클래스 5-2강. 퀴즈로 복습하기 복습…" at bounding box center [332, 97] width 428 height 148
click at [210, 120] on div "퀴즈 1 / 1 ← 이전 다음 → 복습 퀴즈 기초부터 고급까지, 영국 국가대표 박상호 바리스타의 브루잉 클래스 5-2강. 퀴즈로 복습하기 복습…" at bounding box center [332, 97] width 428 height 148
drag, startPoint x: 233, startPoint y: 118, endPoint x: 272, endPoint y: 119, distance: 39.8
click at [272, 119] on div "퀴즈 1 / 1 ← 이전 다음 → 복습 퀴즈 기초부터 고급까지, 영국 국가대표 박상호 바리스타의 브루잉 클래스 5-2강. 퀴즈로 복습하기 복습…" at bounding box center [332, 97] width 428 height 148
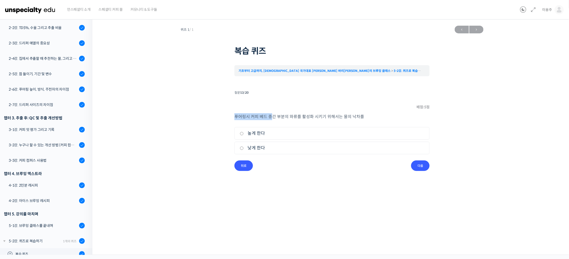
drag, startPoint x: 238, startPoint y: 90, endPoint x: 282, endPoint y: 90, distance: 43.9
click at [282, 90] on div "질문 13 / 20" at bounding box center [332, 92] width 195 height 7
click at [250, 97] on li "질문 13 / 20 13 . 질문 배점: 5 점 푸어링시 커피 베드 중간 부분의 와류를 활성화 시키기 위해서는 물의 낙차를 1. 높게 한다 2…" at bounding box center [332, 130] width 195 height 82
drag, startPoint x: 230, startPoint y: 101, endPoint x: 226, endPoint y: 110, distance: 10.2
click at [229, 102] on div "퀴즈 1 / 1 ← 이전 다음 → 복습 퀴즈 기초부터 고급까지, 영국 국가대표 박상호 바리스타의 브루잉 클래스 5-2강. 퀴즈로 복습하기 복습…" at bounding box center [332, 97] width 428 height 148
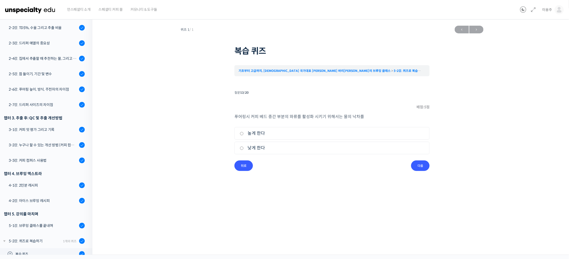
drag, startPoint x: 232, startPoint y: 115, endPoint x: 357, endPoint y: 122, distance: 125.0
click at [341, 121] on div "퀴즈 1 / 1 ← 이전 다음 → 복습 퀴즈 기초부터 고급까지, 영국 국가대표 박상호 바리스타의 브루잉 클래스 5-2강. 퀴즈로 복습하기 복습…" at bounding box center [332, 97] width 428 height 148
click at [380, 123] on div "푸어링시 커피 베드 중간 부분의 와류를 활성화 시키기 위해서는 물의 낙차를 1. 높게 한다 2. 낮게 한다" at bounding box center [332, 136] width 195 height 47
click at [207, 133] on div "퀴즈 1 / 1 ← 이전 다음 → 복습 퀴즈 기초부터 고급까지, 영국 국가대표 박상호 바리스타의 브루잉 클래스 5-2강. 퀴즈로 복습하기 복습…" at bounding box center [332, 97] width 428 height 148
click at [244, 117] on p "푸어링시 커피 베드 중간 부분의 와류를 활성화 시키기 위해서는 물의 낙차를" at bounding box center [332, 116] width 195 height 7
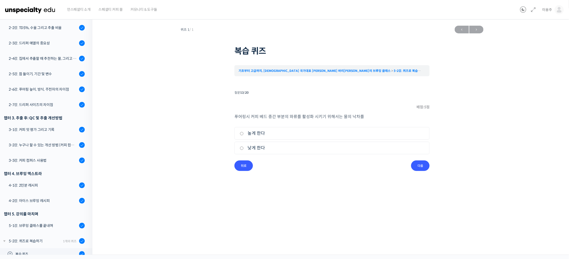
click at [241, 131] on label "높게 한다" at bounding box center [332, 133] width 184 height 7
click at [241, 132] on input "높게 한다" at bounding box center [242, 133] width 4 height 3
radio input "true"
click at [420, 170] on input "다음" at bounding box center [420, 166] width 18 height 11
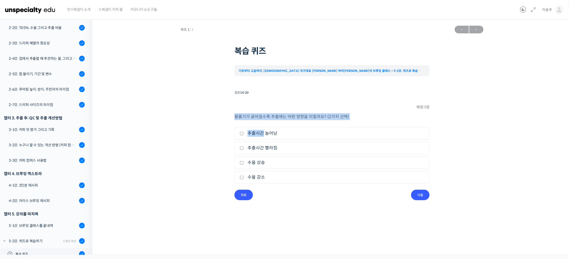
drag, startPoint x: 235, startPoint y: 120, endPoint x: 262, endPoint y: 121, distance: 26.5
click at [261, 121] on div "물줄기가 굵어질수록 추출에는 어떤 영향을 미칠까요? (2가지 선택) 1. 추출시간 늘어남 2. 추출시간 빨라짐 3. 수율 상승 4. 수율 감소" at bounding box center [332, 151] width 195 height 77
click at [265, 121] on div "물줄기가 굵어질수록 추출에는 어떤 영향을 미칠까요? (2가지 선택) 1. 추출시간 늘어남 2. 추출시간 빨라짐 3. 수율 상승 4. 수율 감소" at bounding box center [332, 151] width 195 height 77
click at [253, 163] on label "수율 상승" at bounding box center [332, 162] width 184 height 7
click at [244, 163] on input "수율 상승" at bounding box center [242, 162] width 4 height 3
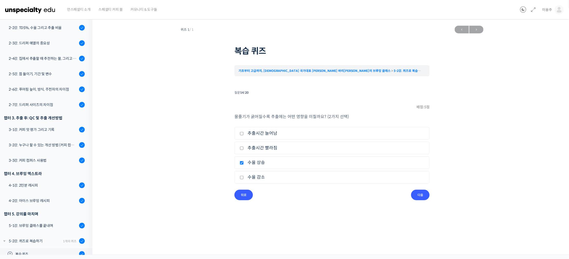
click at [241, 163] on input "수율 상승" at bounding box center [242, 162] width 4 height 3
drag, startPoint x: 229, startPoint y: 165, endPoint x: 225, endPoint y: 166, distance: 4.7
click at [225, 166] on div "퀴즈 1 / 1 ← 이전 다음 → 복습 퀴즈 기초부터 고급까지, 영국 국가대표 박상호 바리스타의 브루잉 클래스 5-2강. 퀴즈로 복습하기 복습…" at bounding box center [332, 111] width 428 height 177
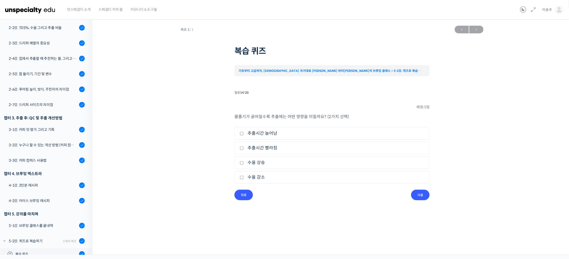
click at [225, 166] on div "퀴즈 1 / 1 ← 이전 다음 → 복습 퀴즈 기초부터 고급까지, 영국 국가대표 박상호 바리스타의 브루잉 클래스 5-2강. 퀴즈로 복습하기 복습…" at bounding box center [332, 111] width 428 height 177
click at [240, 164] on input "수율 상승" at bounding box center [242, 162] width 4 height 3
click at [243, 163] on input "수율 상승" at bounding box center [242, 162] width 4 height 3
drag, startPoint x: 244, startPoint y: 165, endPoint x: 244, endPoint y: 162, distance: 2.9
click at [244, 163] on label "수율 상승" at bounding box center [332, 162] width 184 height 7
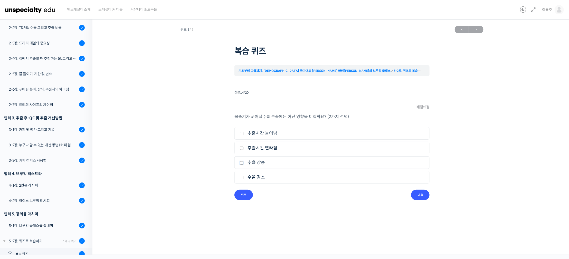
click at [244, 163] on input "수율 상승" at bounding box center [242, 162] width 4 height 3
click at [241, 162] on input "수율 상승" at bounding box center [242, 162] width 4 height 3
drag, startPoint x: 250, startPoint y: 162, endPoint x: 262, endPoint y: 162, distance: 11.3
click at [257, 162] on label "수율 상승" at bounding box center [332, 162] width 184 height 7
click at [244, 162] on input "수율 상승" at bounding box center [242, 162] width 4 height 3
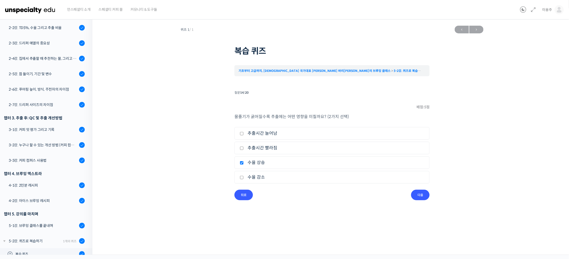
click at [241, 158] on li "3. 수율 상승" at bounding box center [332, 162] width 195 height 13
click at [241, 165] on label "수율 상승" at bounding box center [332, 162] width 184 height 7
click at [241, 165] on input "수율 상승" at bounding box center [242, 162] width 4 height 3
checkbox input "false"
click at [201, 180] on div "퀴즈 1 / 1 ← 이전 다음 → 복습 퀴즈 기초부터 고급까지, 영국 국가대표 박상호 바리스타의 브루잉 클래스 5-2강. 퀴즈로 복습하기 복습…" at bounding box center [332, 111] width 428 height 177
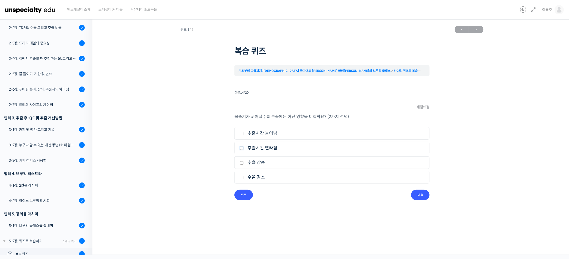
click at [241, 149] on input "추출시간 빨라짐" at bounding box center [242, 148] width 4 height 3
click at [242, 150] on input "추출시간 빨라짐" at bounding box center [242, 148] width 4 height 3
checkbox input "false"
click at [230, 160] on div "퀴즈 1 / 1 ← 이전 다음 → 복습 퀴즈 기초부터 고급까지, 영국 국가대표 박상호 바리스타의 브루잉 클래스 5-2강. 퀴즈로 복습하기 복습…" at bounding box center [332, 111] width 428 height 177
click at [223, 156] on div "퀴즈 1 / 1 ← 이전 다음 → 복습 퀴즈 기초부터 고급까지, 영국 국가대표 박상호 바리스타의 브루잉 클래스 5-2강. 퀴즈로 복습하기 복습…" at bounding box center [332, 111] width 428 height 177
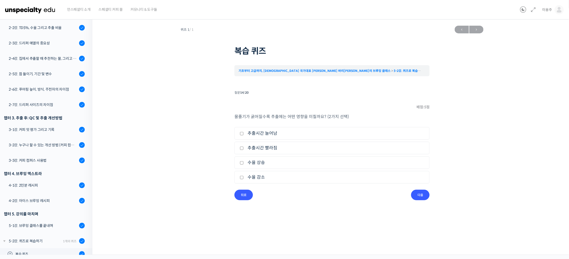
click at [226, 115] on div "퀴즈 1 / 1 ← 이전 다음 → 복습 퀴즈 기초부터 고급까지, 영국 국가대표 박상호 바리스타의 브루잉 클래스 5-2강. 퀴즈로 복습하기 복습…" at bounding box center [332, 111] width 428 height 177
click at [227, 115] on div "퀴즈 1 / 1 ← 이전 다음 → 복습 퀴즈 기초부터 고급까지, 영국 국가대표 박상호 바리스타의 브루잉 클래스 5-2강. 퀴즈로 복습하기 복습…" at bounding box center [332, 111] width 428 height 177
drag, startPoint x: 226, startPoint y: 117, endPoint x: 216, endPoint y: 139, distance: 23.6
click at [226, 117] on div "퀴즈 1 / 1 ← 이전 다음 → 복습 퀴즈 기초부터 고급까지, 영국 국가대표 박상호 바리스타의 브루잉 클래스 5-2강. 퀴즈로 복습하기 복습…" at bounding box center [332, 111] width 428 height 177
click at [206, 160] on div "퀴즈 1 / 1 ← 이전 다음 → 복습 퀴즈 기초부터 고급까지, 영국 국가대표 박상호 바리스타의 브루잉 클래스 5-2강. 퀴즈로 복습하기 복습…" at bounding box center [332, 111] width 428 height 177
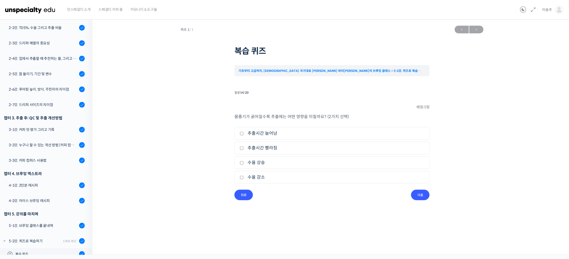
click at [283, 200] on li "질문 14 / 20 14 . 질문 배점: 5 점 물줄기가 굵어질수록 추출에는 어떤 영향을 미칠까요? (2가지 선택) 1. 추출시간 늘어남 2.…" at bounding box center [332, 144] width 195 height 111
drag, startPoint x: 224, startPoint y: 185, endPoint x: 225, endPoint y: 142, distance: 42.7
click at [223, 182] on div "퀴즈 1 / 1 ← 이전 다음 → 복습 퀴즈 기초부터 고급까지, 영국 국가대표 박상호 바리스타의 브루잉 클래스 5-2강. 퀴즈로 복습하기 복습…" at bounding box center [332, 111] width 428 height 177
drag, startPoint x: 223, startPoint y: 102, endPoint x: 222, endPoint y: 109, distance: 6.4
click at [222, 104] on div "퀴즈 1 / 1 ← 이전 다음 → 복습 퀴즈 기초부터 고급까지, 영국 국가대표 박상호 바리스타의 브루잉 클래스 5-2강. 퀴즈로 복습하기 복습…" at bounding box center [332, 111] width 428 height 177
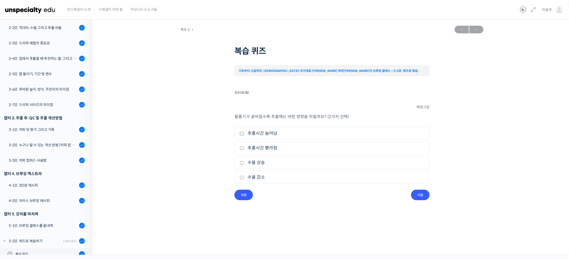
click at [242, 134] on input "추출시간 늘어남" at bounding box center [242, 133] width 4 height 3
click at [242, 143] on li "2. 추출시간 빨라짐" at bounding box center [332, 148] width 195 height 13
click at [242, 134] on input "추출시간 늘어남" at bounding box center [242, 133] width 4 height 3
checkbox input "false"
drag, startPoint x: 245, startPoint y: 118, endPoint x: 277, endPoint y: 119, distance: 31.3
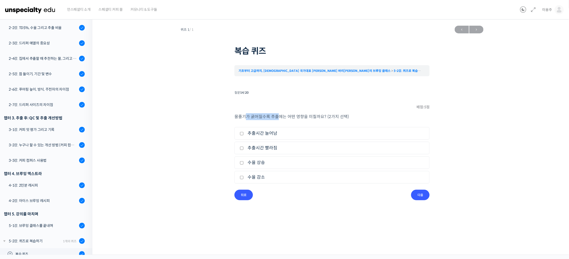
click at [277, 119] on p "물줄기가 굵어질수록 추출에는 어떤 영향을 미칠까요? (2가지 선택)" at bounding box center [332, 116] width 195 height 7
click at [208, 137] on div "퀴즈 1 / 1 ← 이전 다음 → 복습 퀴즈 기초부터 고급까지, 영국 국가대표 박상호 바리스타의 브루잉 클래스 5-2강. 퀴즈로 복습하기 복습…" at bounding box center [332, 111] width 428 height 177
click at [241, 119] on p "물줄기가 굵어질수록 추출에는 어떤 영향을 미칠까요? (2가지 선택)" at bounding box center [332, 116] width 195 height 7
click at [240, 150] on input "추출시간 빨라짐" at bounding box center [242, 148] width 4 height 3
click at [245, 149] on label "추출시간 빨라짐" at bounding box center [332, 148] width 184 height 7
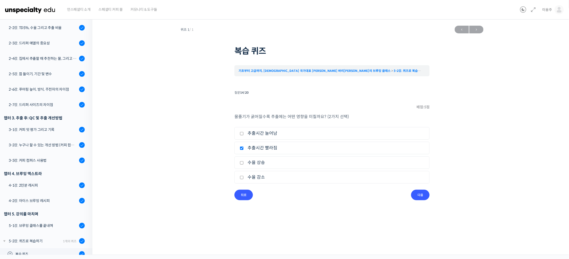
click at [244, 149] on input "추출시간 빨라짐" at bounding box center [242, 148] width 4 height 3
checkbox input "false"
click at [222, 152] on div "퀴즈 1 / 1 ← 이전 다음 → 복습 퀴즈 기초부터 고급까지, 영국 국가대표 박상호 바리스타의 브루잉 클래스 5-2강. 퀴즈로 복습하기 복습…" at bounding box center [332, 111] width 428 height 177
click at [236, 117] on p "물줄기가 굵어질수록 추출에는 어떤 영향을 미칠까요? (2가지 선택)" at bounding box center [332, 116] width 195 height 7
click at [240, 175] on label "수율 감소" at bounding box center [332, 177] width 184 height 7
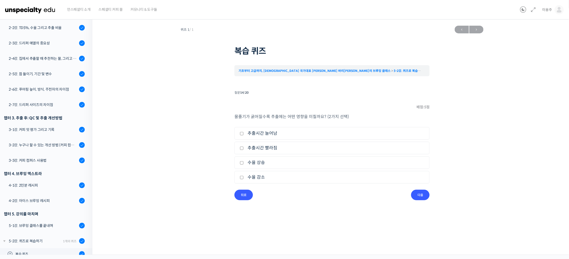
click at [240, 176] on input "수율 감소" at bounding box center [242, 177] width 4 height 3
checkbox input "true"
click at [243, 135] on input "추출시간 늘어남" at bounding box center [242, 133] width 4 height 3
checkbox input "true"
drag, startPoint x: 432, startPoint y: 192, endPoint x: 423, endPoint y: 195, distance: 9.7
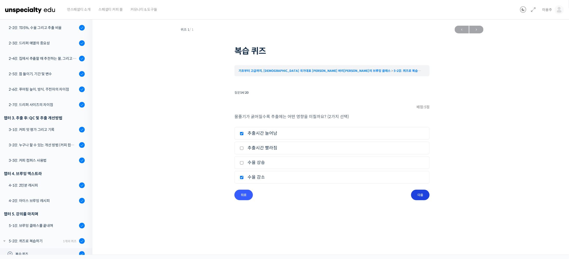
click at [428, 193] on div "퀴즈 1 / 1 ← 이전 다음 → 복습 퀴즈 기초부터 고급까지, 영국 국가대표 박상호 바리스타의 브루잉 클래스 5-2강. 퀴즈로 복습하기 복습…" at bounding box center [332, 111] width 428 height 177
click at [423, 195] on input "다음" at bounding box center [420, 195] width 18 height 11
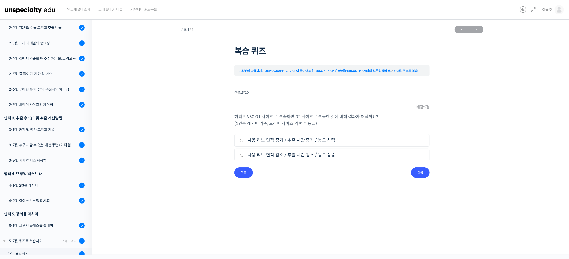
click at [243, 141] on input "사용 리브 면적 증가 / 추출 시간 증가 / 농도 하락" at bounding box center [242, 140] width 4 height 3
radio input "true"
click at [424, 176] on input "다음" at bounding box center [420, 173] width 18 height 11
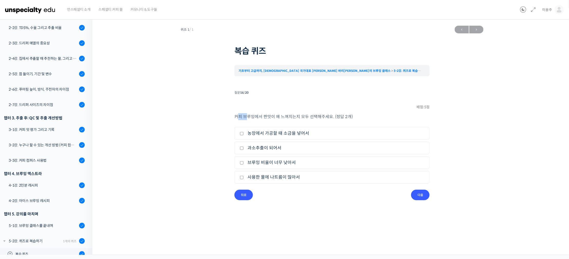
drag, startPoint x: 238, startPoint y: 116, endPoint x: 254, endPoint y: 119, distance: 16.0
click at [249, 118] on p "커피 브루잉에서 짠맛이 왜 느껴지는지 모두 선택해주세요. (정답 2개)" at bounding box center [332, 116] width 195 height 7
click at [257, 119] on p "커피 브루잉에서 짠맛이 왜 느껴지는지 모두 선택해주세요. (정답 2개)" at bounding box center [332, 116] width 195 height 7
drag, startPoint x: 240, startPoint y: 115, endPoint x: 263, endPoint y: 120, distance: 23.6
click at [262, 120] on p "커피 브루잉에서 짠맛이 왜 느껴지는지 모두 선택해주세요. (정답 2개)" at bounding box center [332, 116] width 195 height 7
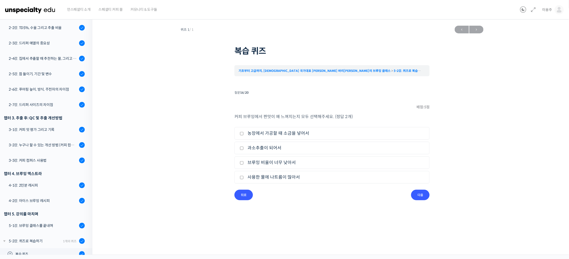
click at [263, 120] on p "커피 브루잉에서 짠맛이 왜 느껴지는지 모두 선택해주세요. (정답 2개)" at bounding box center [332, 116] width 195 height 7
drag, startPoint x: 263, startPoint y: 118, endPoint x: 289, endPoint y: 119, distance: 25.7
click at [287, 119] on p "커피 브루잉에서 짠맛이 왜 느껴지는지 모두 선택해주세요. (정답 2개)" at bounding box center [332, 116] width 195 height 7
click at [290, 121] on div "커피 브루잉에서 짠맛이 왜 느껴지는지 모두 선택해주세요. (정답 2개) 1. 농장에서 가공할 때 소금을 넣어서 2. 과소추출이 되어서 3. 브…" at bounding box center [332, 151] width 195 height 77
click at [219, 130] on div "퀴즈 1 / 1 ← 이전 다음 → 복습 퀴즈 기초부터 고급까지, 영국 국가대표 박상호 바리스타의 브루잉 클래스 5-2강. 퀴즈로 복습하기 복습…" at bounding box center [332, 111] width 428 height 177
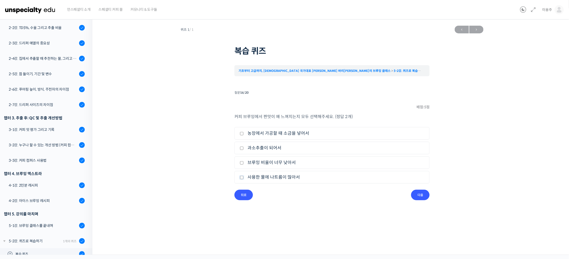
click at [242, 179] on input "사용한 물에 나트륨이 많아서" at bounding box center [242, 177] width 4 height 3
checkbox input "true"
click at [423, 197] on input "다음" at bounding box center [420, 195] width 18 height 11
click at [242, 150] on input "농도가 더 높아야 한다" at bounding box center [242, 148] width 4 height 3
radio input "true"
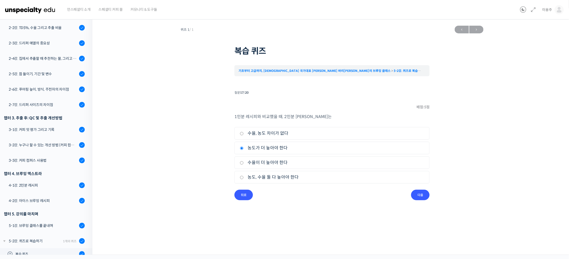
drag, startPoint x: 241, startPoint y: 177, endPoint x: 262, endPoint y: 180, distance: 21.0
click at [241, 178] on input "농도, 수율 둘 다 높아야 한다" at bounding box center [242, 177] width 4 height 3
radio input "true"
click at [425, 194] on input "다음" at bounding box center [420, 195] width 18 height 11
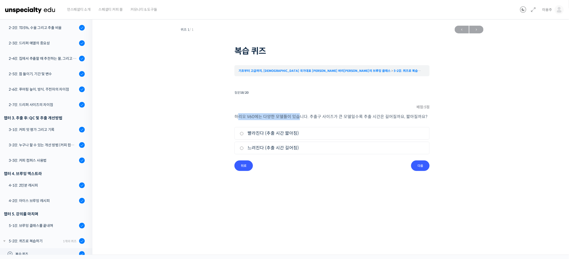
drag, startPoint x: 239, startPoint y: 113, endPoint x: 306, endPoint y: 119, distance: 66.8
click at [298, 117] on li "질문 18 / 20 18 . 질문 배점: 5 점 하리오 V60에는 다양한 모델들이 있습니다. 추출구 사이즈가 큰 모델일수록 추출 시간은 길어질…" at bounding box center [332, 130] width 195 height 82
click at [311, 120] on div "하리오 V60에는 다양한 모델들이 있습니다. 추출구 사이즈가 큰 모델일수록 추출 시간은 길어질까요, 짧아질까요? 1. 빨라진다 (추출 시간 짧…" at bounding box center [332, 136] width 195 height 47
drag, startPoint x: 336, startPoint y: 118, endPoint x: 362, endPoint y: 119, distance: 25.5
click at [362, 119] on p "하리오 V60에는 다양한 모델들이 있습니다. 추출구 사이즈가 큰 모델일수록 추출 시간은 길어질까요, 짧아질까요?" at bounding box center [332, 116] width 195 height 7
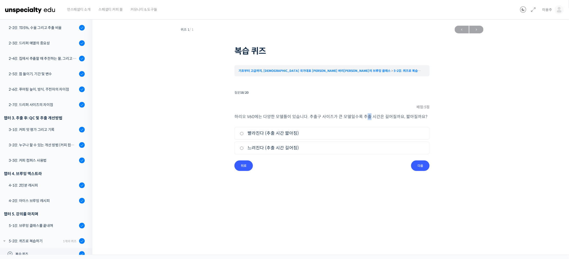
click at [367, 119] on p "하리오 V60에는 다양한 모델들이 있습니다. 추출구 사이즈가 큰 모델일수록 추출 시간은 길어질까요, 짧아질까요?" at bounding box center [332, 116] width 195 height 7
click at [388, 122] on div "하리오 V60에는 다양한 모델들이 있습니다. 추출구 사이즈가 큰 모델일수록 추출 시간은 길어질까요, 짧아질까요? 1. 빨라진다 (추출 시간 짧…" at bounding box center [332, 136] width 195 height 47
click at [241, 147] on input "느려진다 (추출 시간 길어짐)" at bounding box center [242, 148] width 4 height 3
radio input "true"
click at [243, 130] on label "빨라진다 (추출 시간 짧아짐)" at bounding box center [332, 133] width 184 height 7
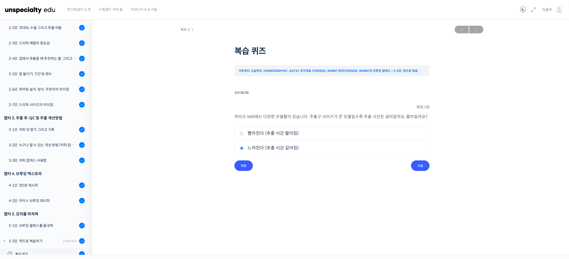
click at [243, 132] on input "빨라진다 (추출 시간 짧아짐)" at bounding box center [242, 133] width 4 height 3
radio input "true"
click at [419, 164] on input "다음" at bounding box center [420, 166] width 18 height 11
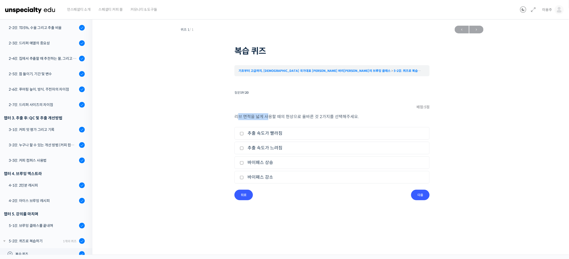
drag, startPoint x: 238, startPoint y: 117, endPoint x: 268, endPoint y: 119, distance: 30.4
click at [268, 119] on p "리브 면적을 넓게 사용할 때의 현상으로 올바른 것 2가지를 선택해주세요." at bounding box center [332, 116] width 195 height 7
click at [213, 128] on div "퀴즈 1 / 1 ← 이전 다음 → 복습 퀴즈 기초부터 고급까지, 영국 국가대표 박상호 바리스타의 브루잉 클래스 5-2강. 퀴즈로 복습하기 복습…" at bounding box center [332, 111] width 428 height 177
drag, startPoint x: 235, startPoint y: 117, endPoint x: 363, endPoint y: 129, distance: 128.0
click at [363, 129] on div "리브 면적을 넓게 사용할 때의 현상으로 올바른 것 2가지를 선택해주세요. 1. 추출 속도가 빨라짐 2. 추출 속도가 느려짐 3. 바이패스 상승…" at bounding box center [332, 151] width 195 height 77
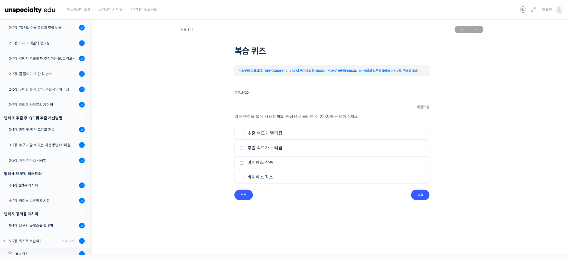
click at [174, 134] on div "퀴즈 1 / 1 ← 이전 다음 → 복습 퀴즈 기초부터 고급까지, 영국 국가대표 박상호 바리스타의 브루잉 클래스 5-2강. 퀴즈로 복습하기 복습…" at bounding box center [332, 111] width 428 height 177
drag, startPoint x: 264, startPoint y: 192, endPoint x: 305, endPoint y: 185, distance: 42.2
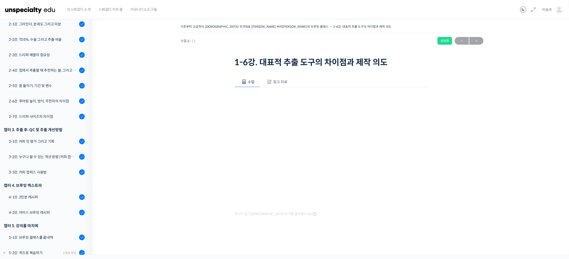
scroll to position [203, 0]
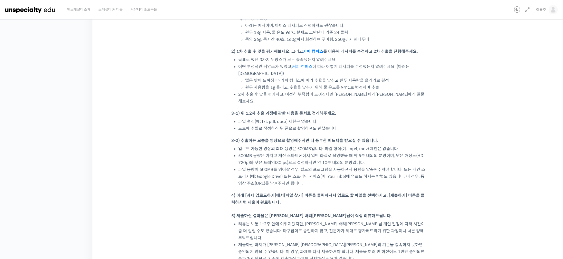
scroll to position [391, 0]
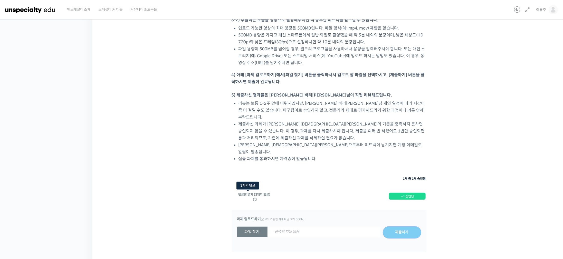
click at [250, 193] on link "댓글창 열기 (3개의 댓글)" at bounding box center [254, 197] width 32 height 9
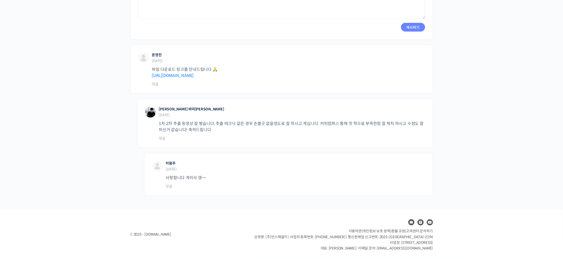
scroll to position [48, 0]
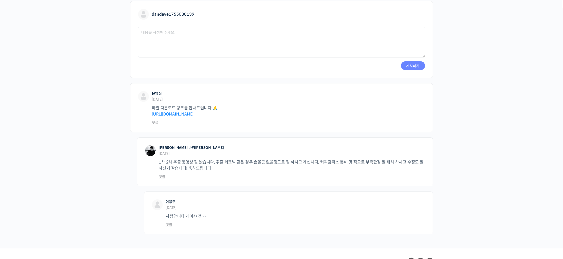
click at [152, 152] on img at bounding box center [150, 150] width 11 height 11
click at [151, 152] on img at bounding box center [150, 150] width 11 height 11
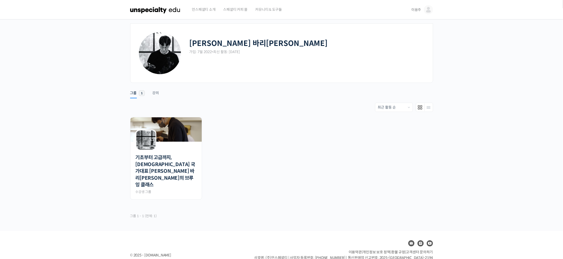
click at [191, 9] on link "언스페셜티 소개" at bounding box center [204, 10] width 29 height 20
